Goal: Information Seeking & Learning: Check status

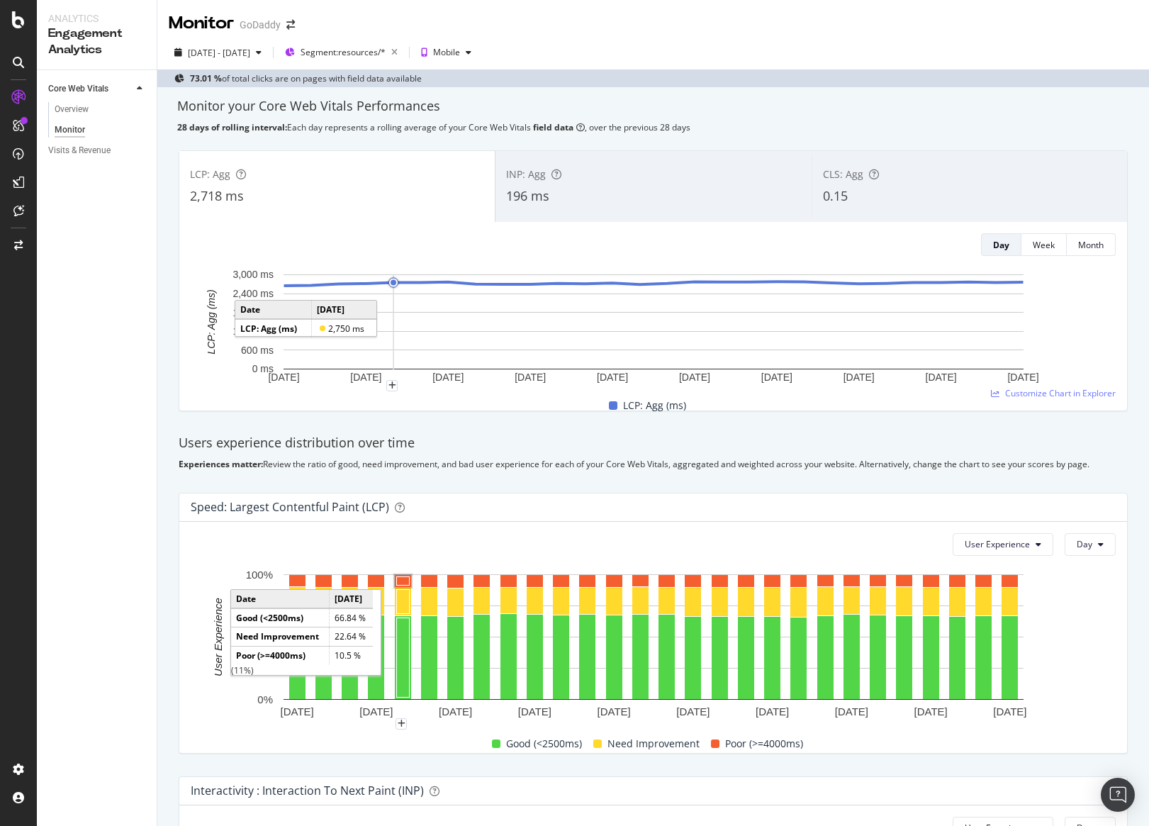
click at [592, 210] on div "INP: Agg 196 ms" at bounding box center [652, 187] width 315 height 64
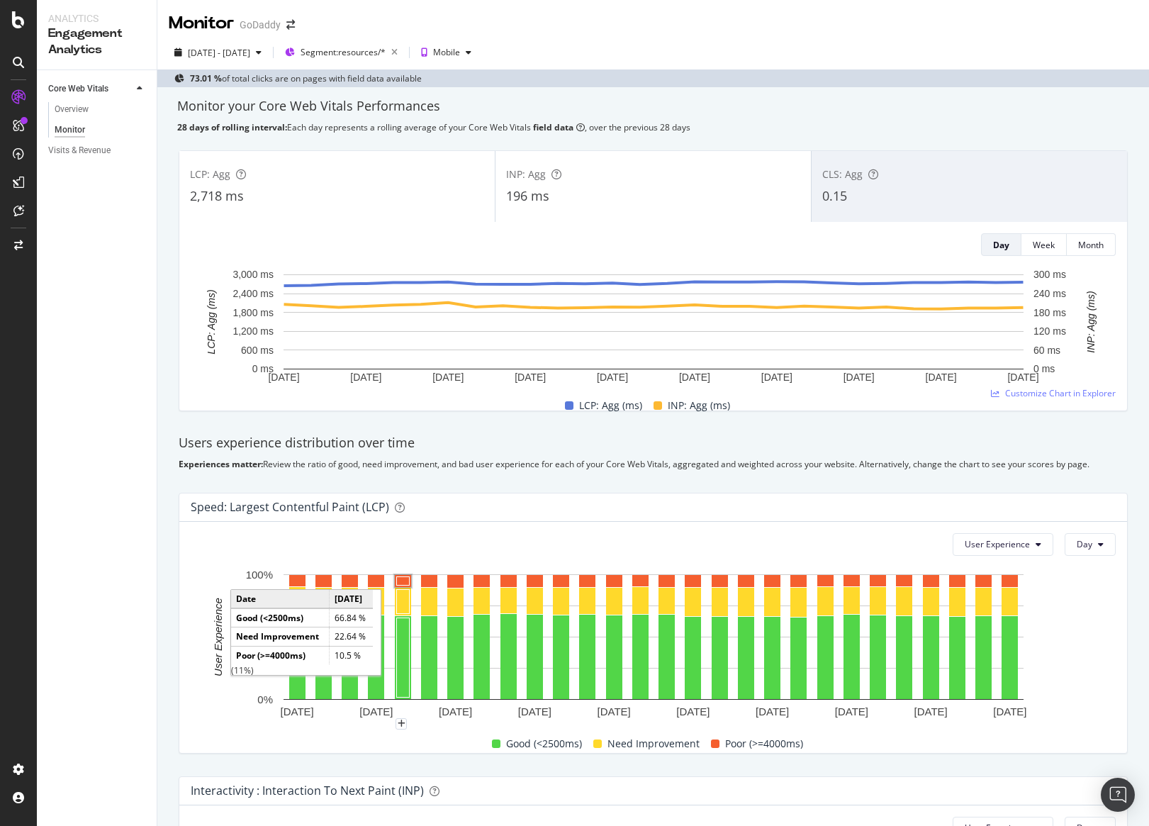
click at [836, 181] on div "CLS: Agg 0.15" at bounding box center [968, 187] width 315 height 64
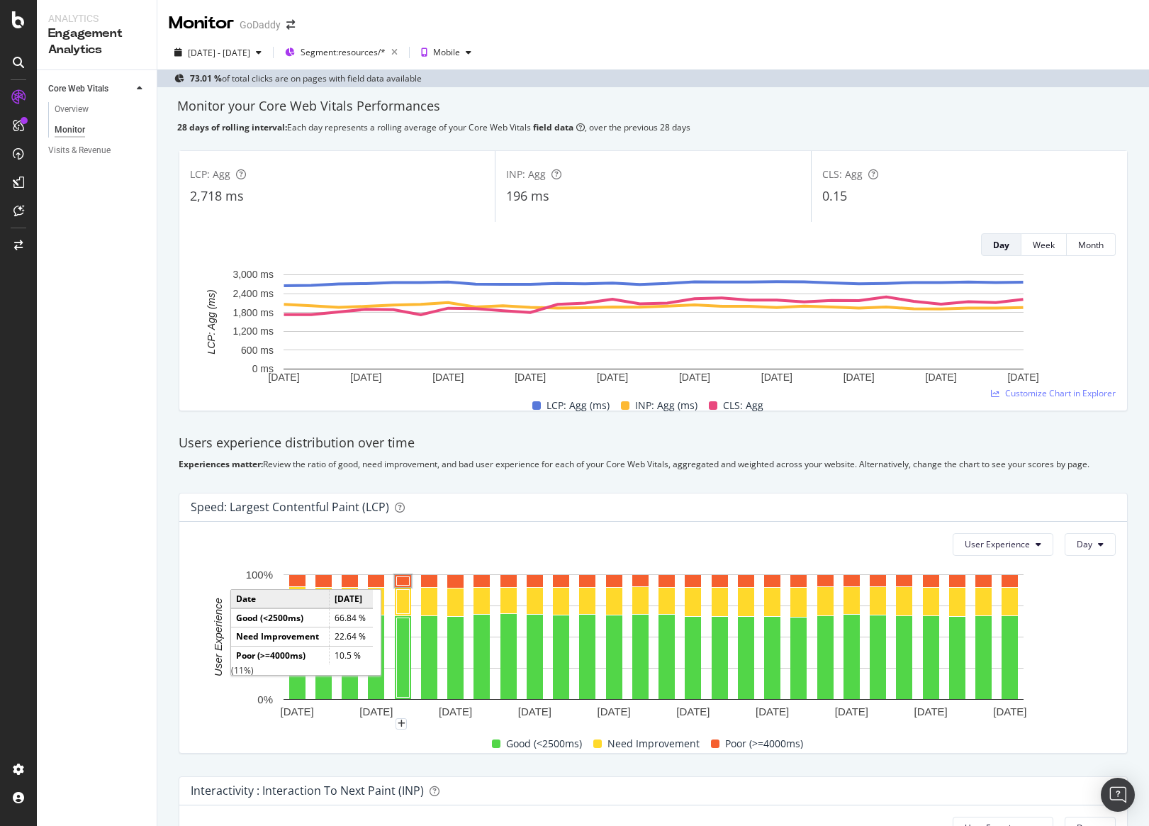
click at [585, 184] on div "INP: Agg 196 ms" at bounding box center [652, 187] width 315 height 64
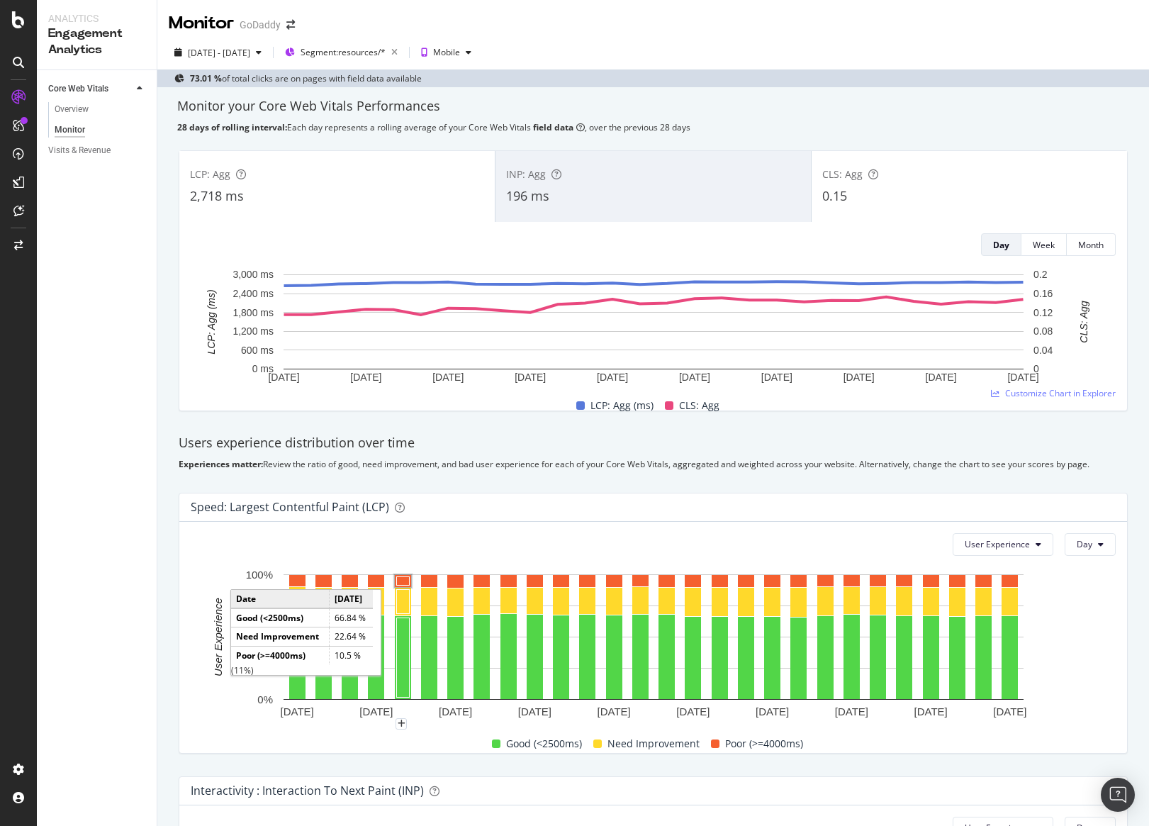
click at [413, 182] on div "LCP: Agg 2,718 ms" at bounding box center [336, 187] width 315 height 64
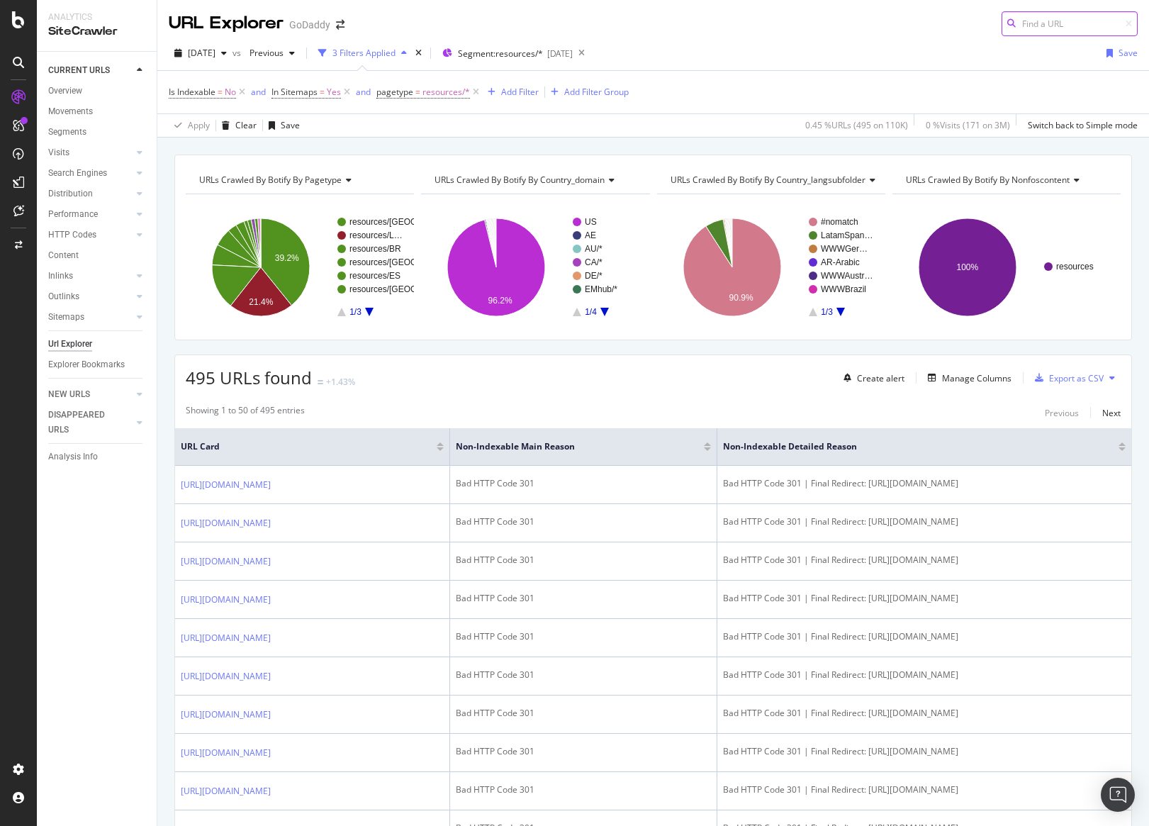
scroll to position [130, 0]
